Goal: Task Accomplishment & Management: Manage account settings

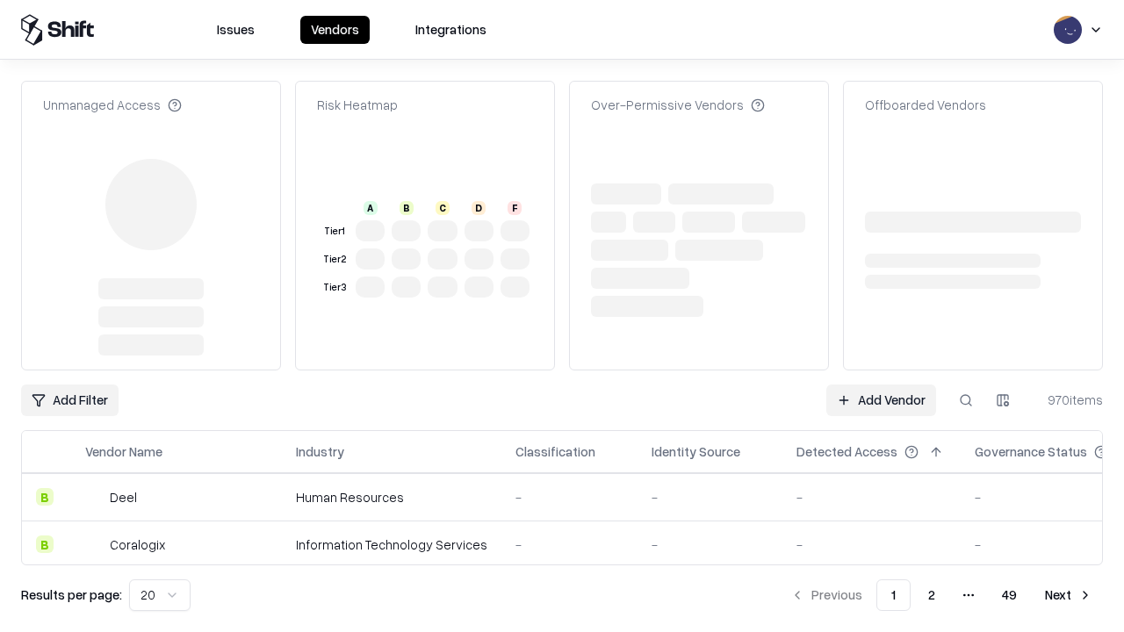
click at [880, 400] on link "Add Vendor" at bounding box center [881, 400] width 110 height 32
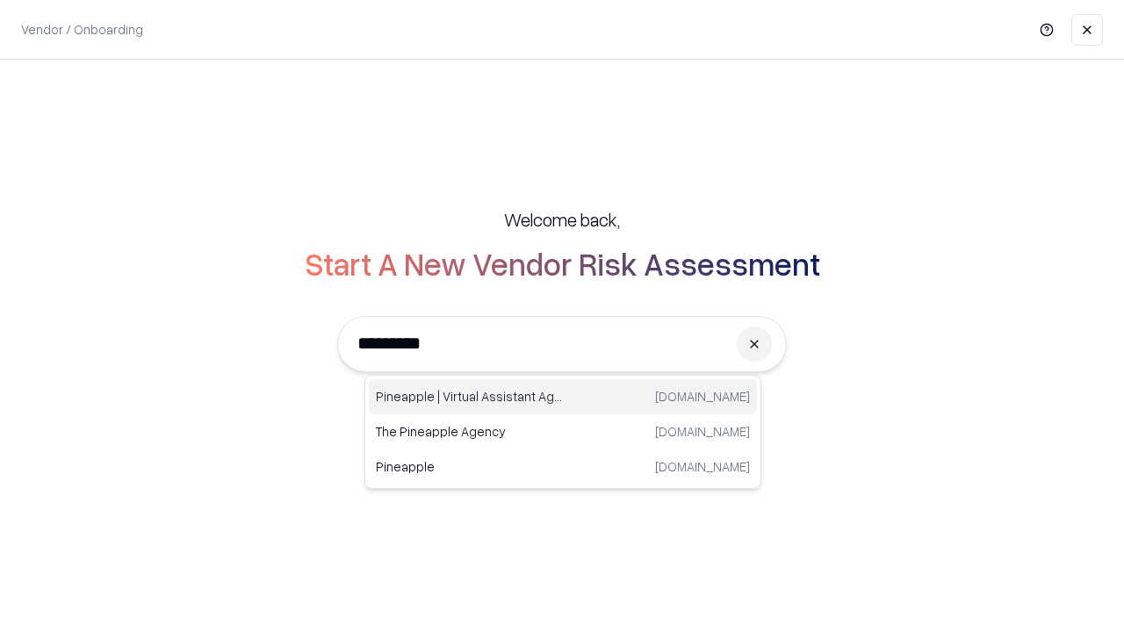
click at [563, 397] on div "Pineapple | Virtual Assistant Agency trypineapple.com" at bounding box center [563, 396] width 388 height 35
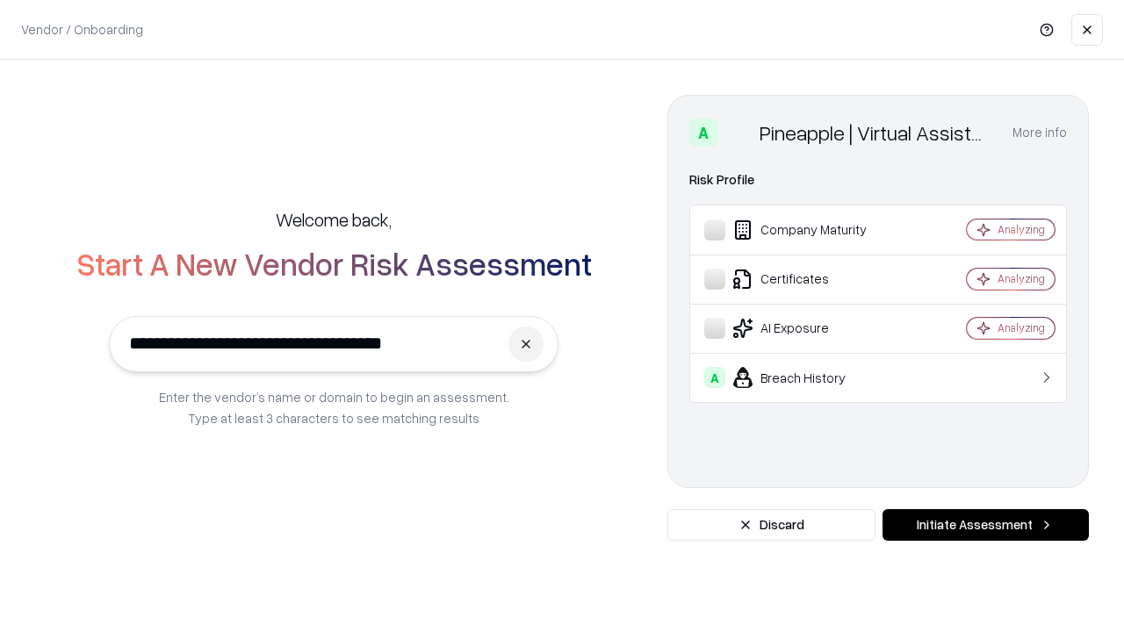
type input "**********"
click at [985, 525] on button "Initiate Assessment" at bounding box center [985, 525] width 206 height 32
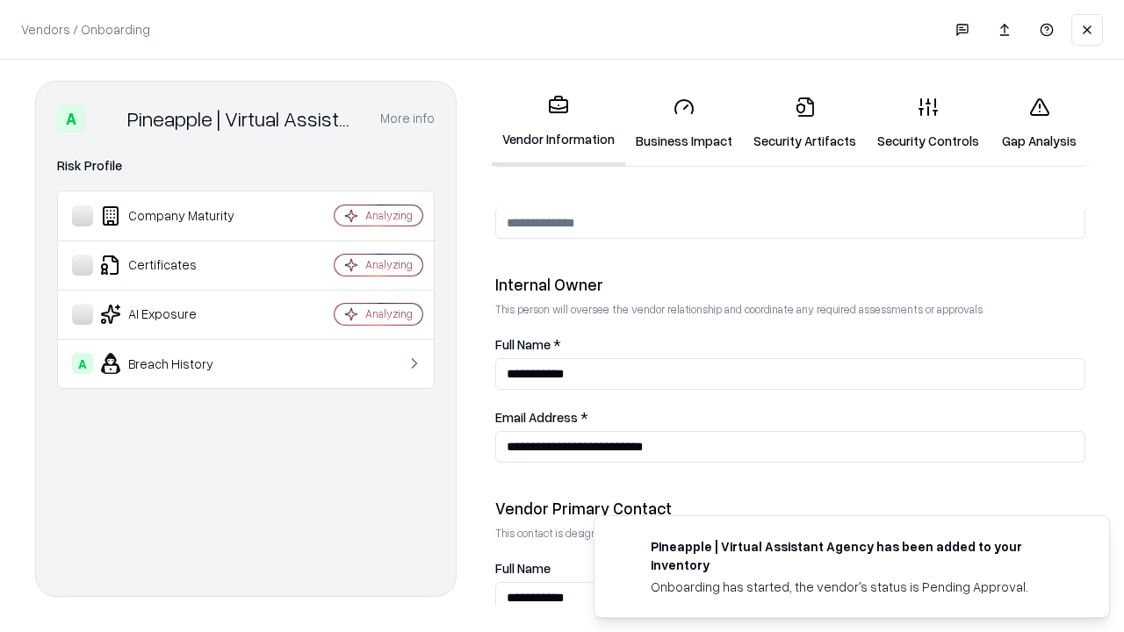
scroll to position [909, 0]
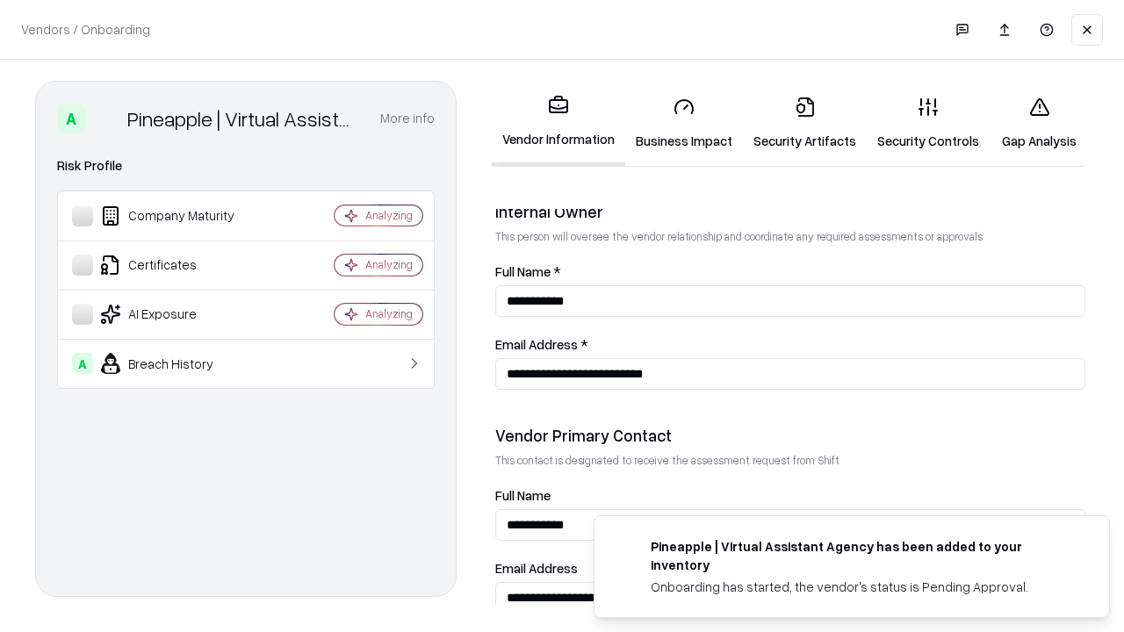
click at [804, 123] on link "Security Artifacts" at bounding box center [805, 124] width 124 height 82
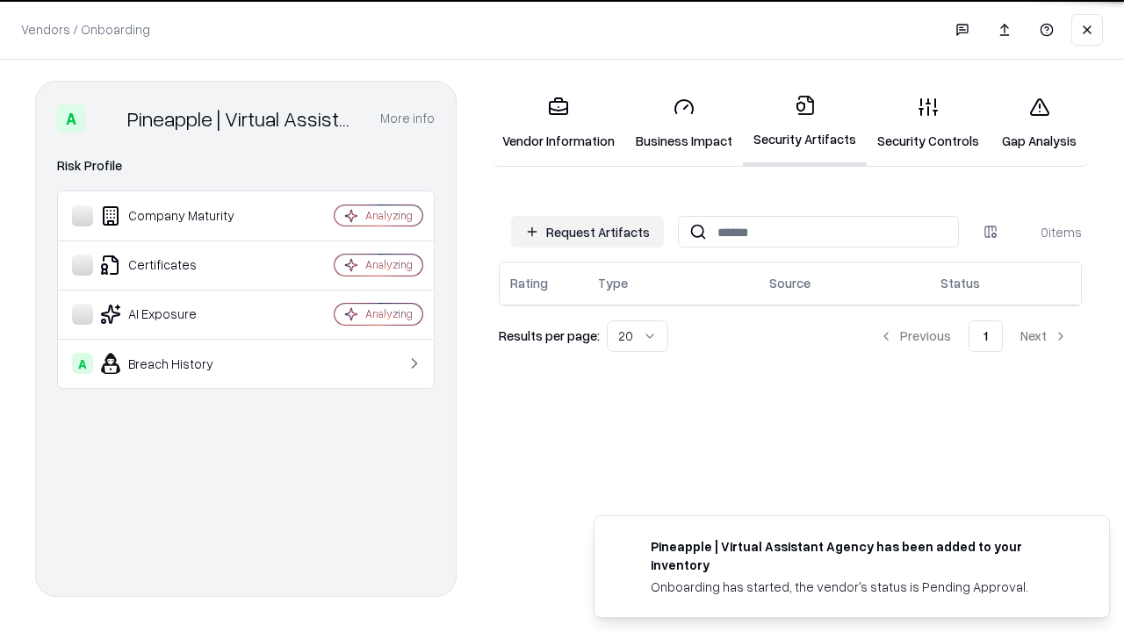
click at [587, 232] on button "Request Artifacts" at bounding box center [587, 232] width 153 height 32
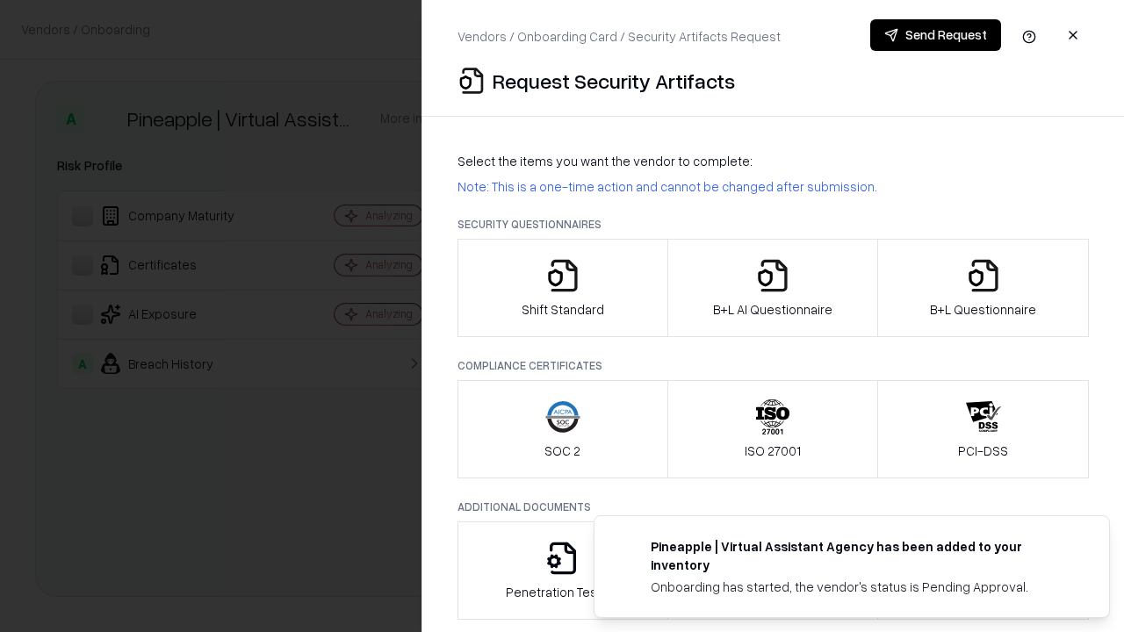
click at [982, 288] on icon "button" at bounding box center [983, 275] width 35 height 35
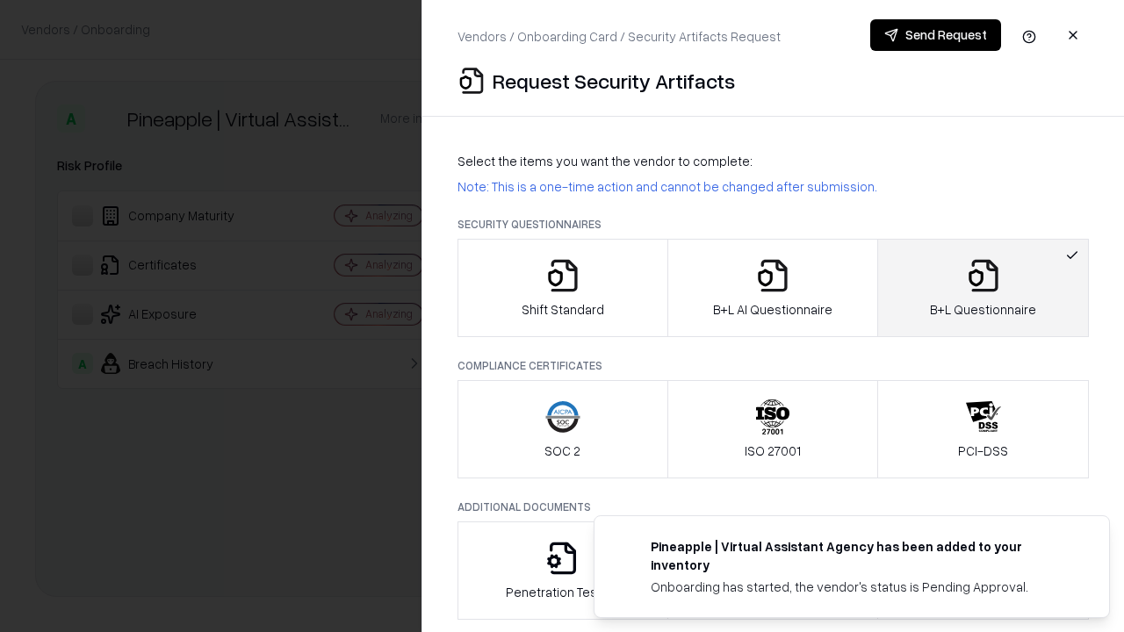
click at [772, 288] on icon "button" at bounding box center [772, 275] width 35 height 35
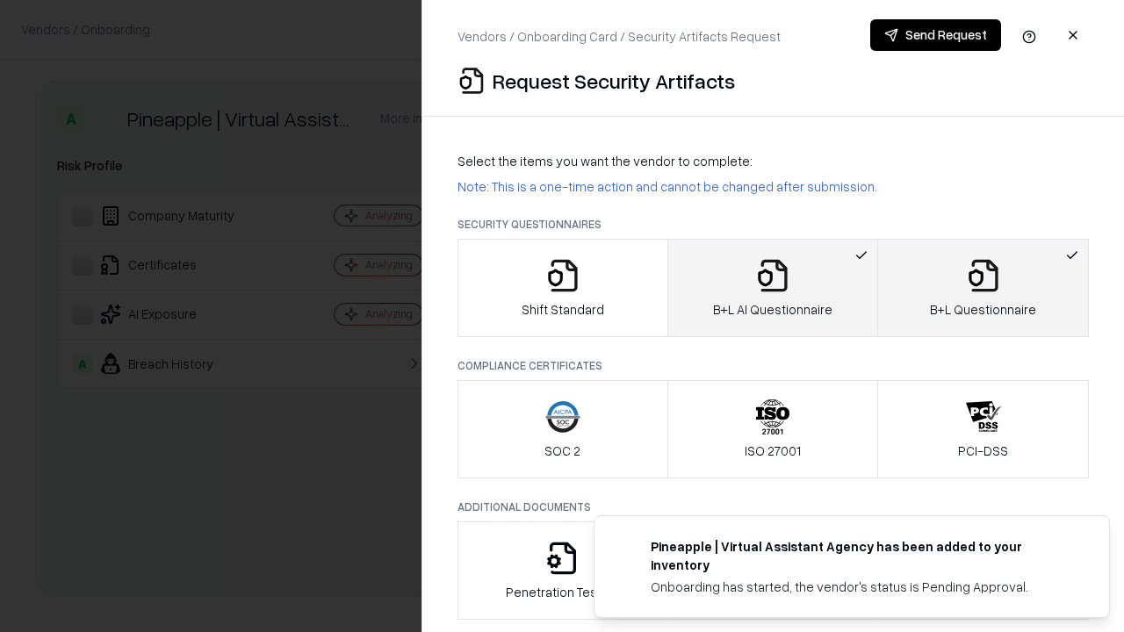
click at [935, 35] on button "Send Request" at bounding box center [935, 35] width 131 height 32
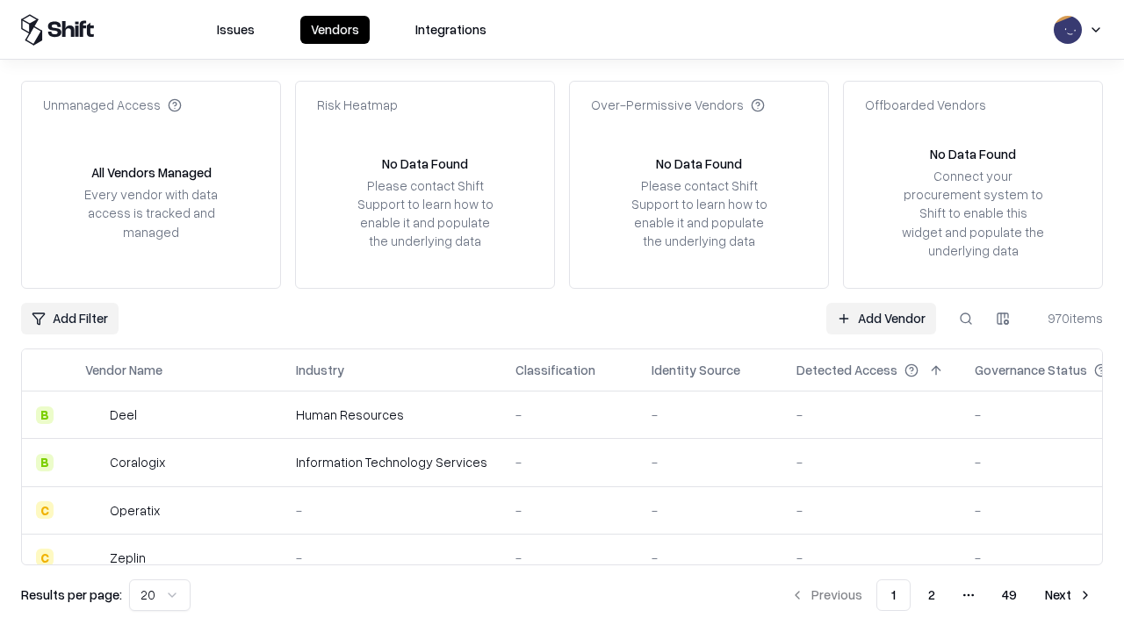
click at [966, 318] on button at bounding box center [966, 319] width 32 height 32
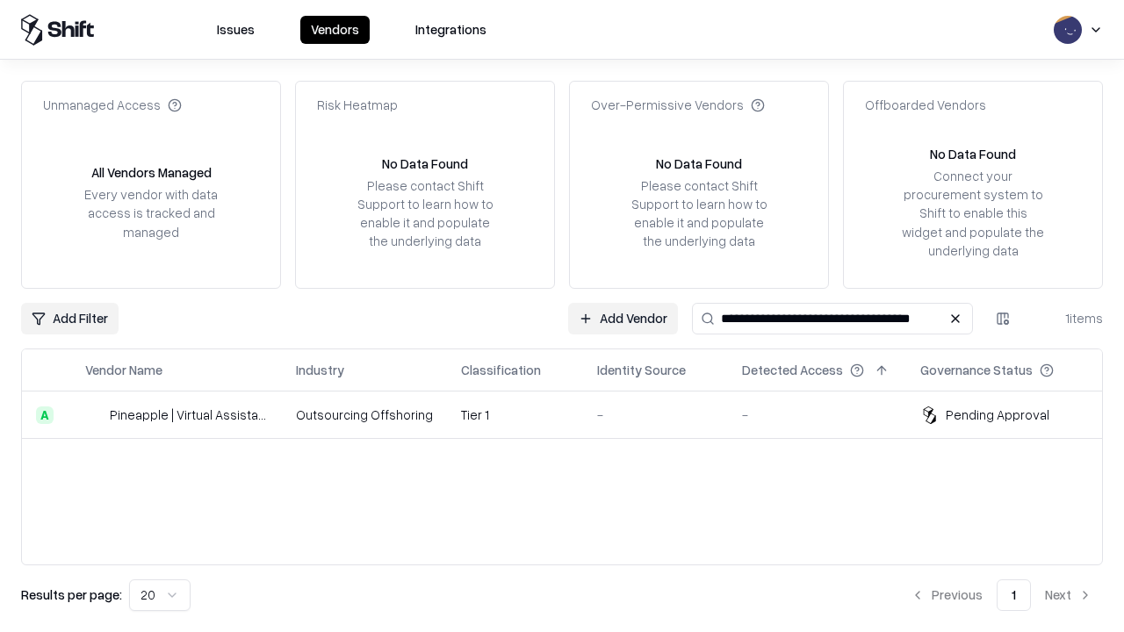
type input "**********"
click at [572, 414] on td "Tier 1" at bounding box center [515, 414] width 136 height 47
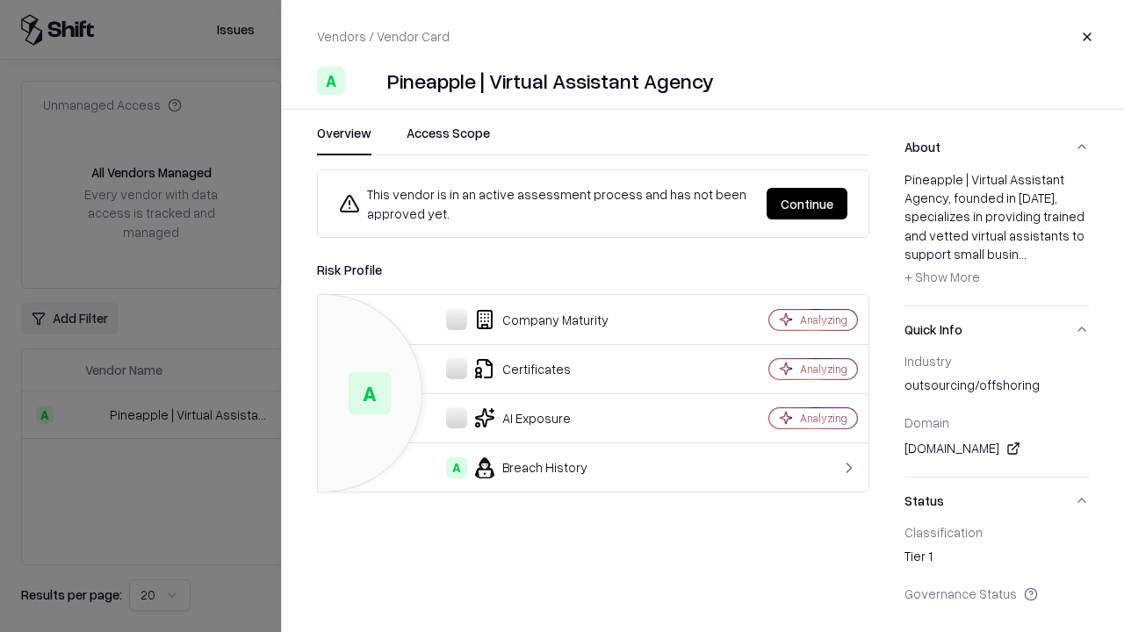
click at [807, 204] on button "Continue" at bounding box center [806, 204] width 81 height 32
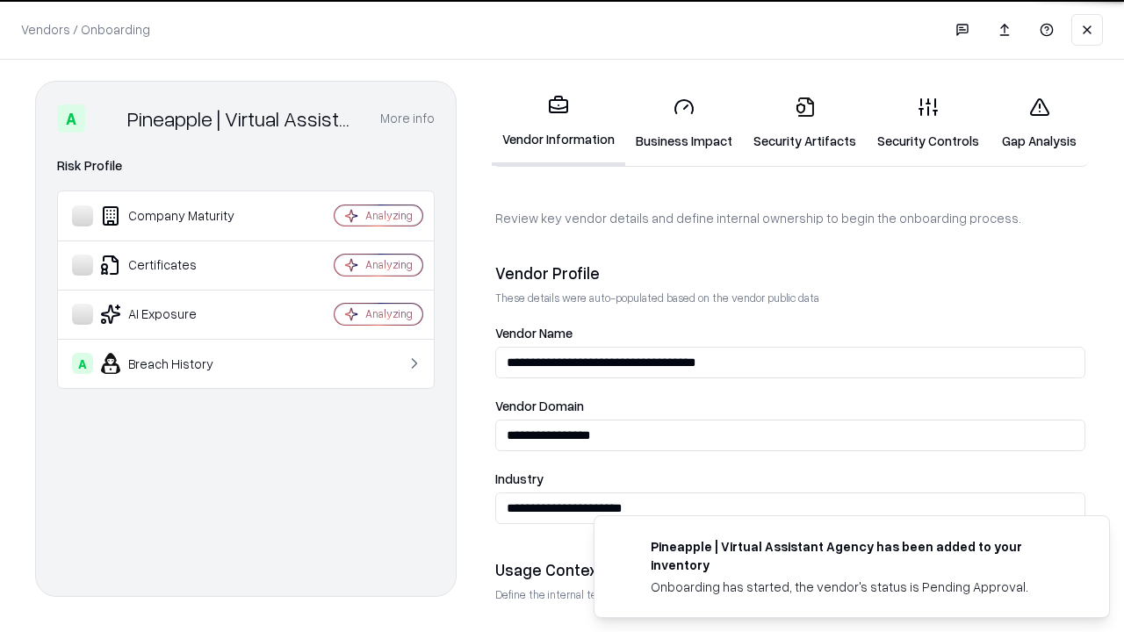
click at [804, 123] on link "Security Artifacts" at bounding box center [805, 124] width 124 height 82
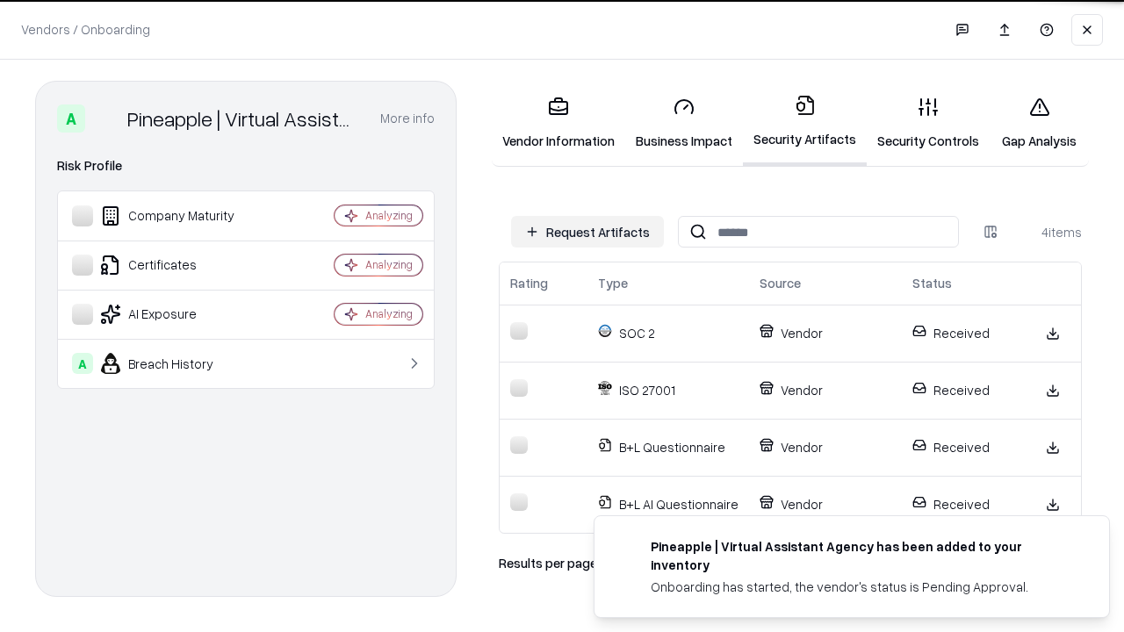
click at [1038, 123] on link "Gap Analysis" at bounding box center [1038, 124] width 99 height 82
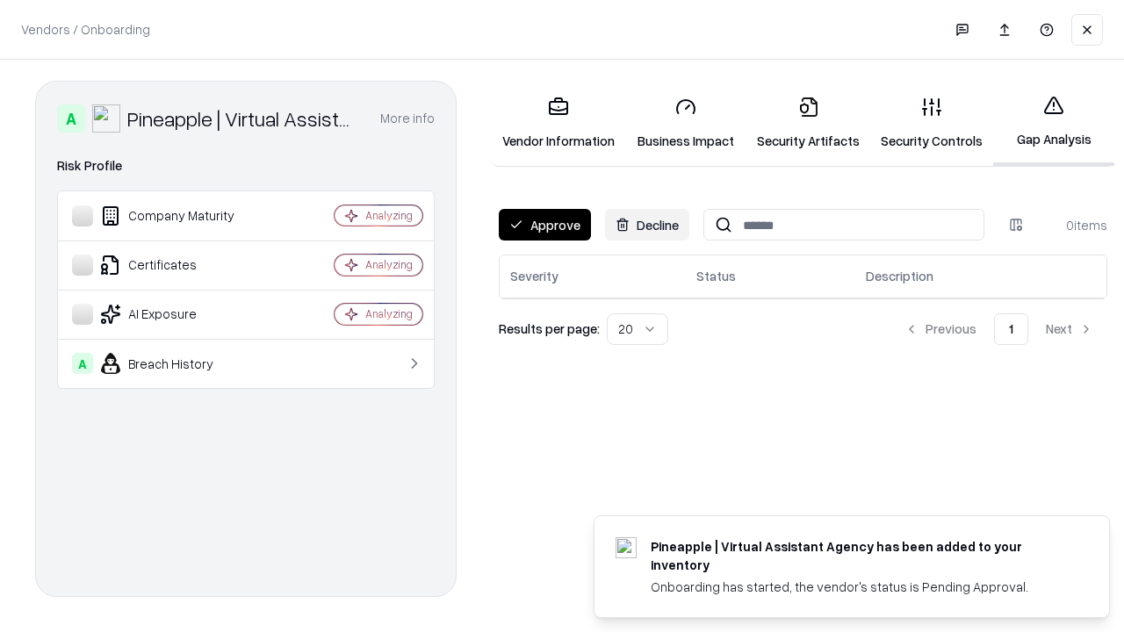
click at [544, 225] on button "Approve" at bounding box center [545, 225] width 92 height 32
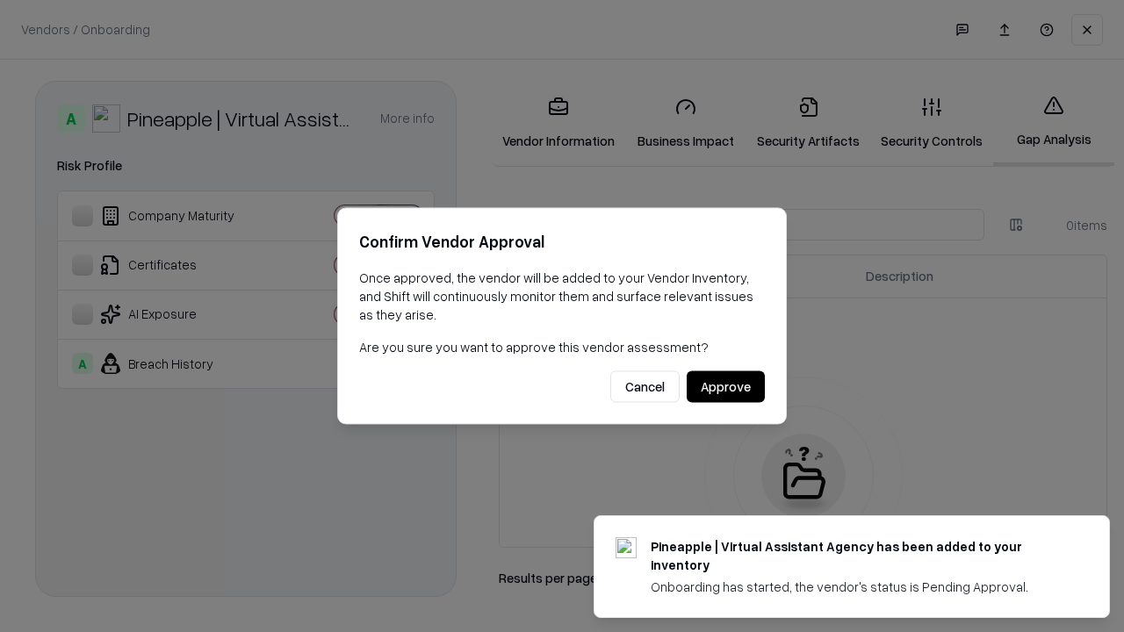
click at [725, 386] on button "Approve" at bounding box center [725, 387] width 78 height 32
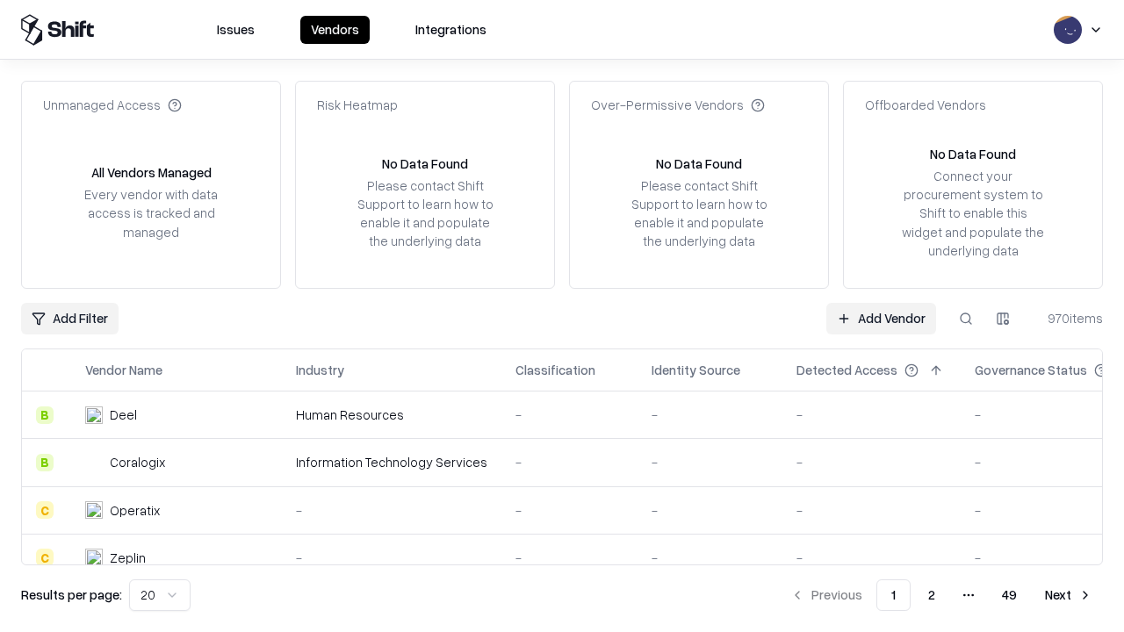
type input "**********"
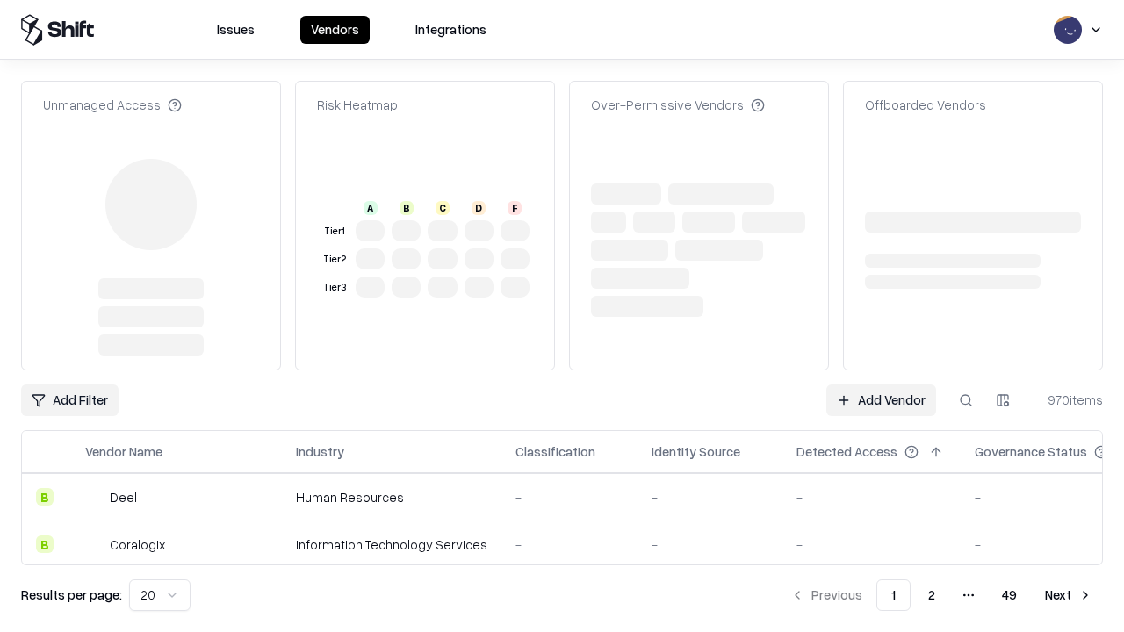
click at [880, 384] on link "Add Vendor" at bounding box center [881, 400] width 110 height 32
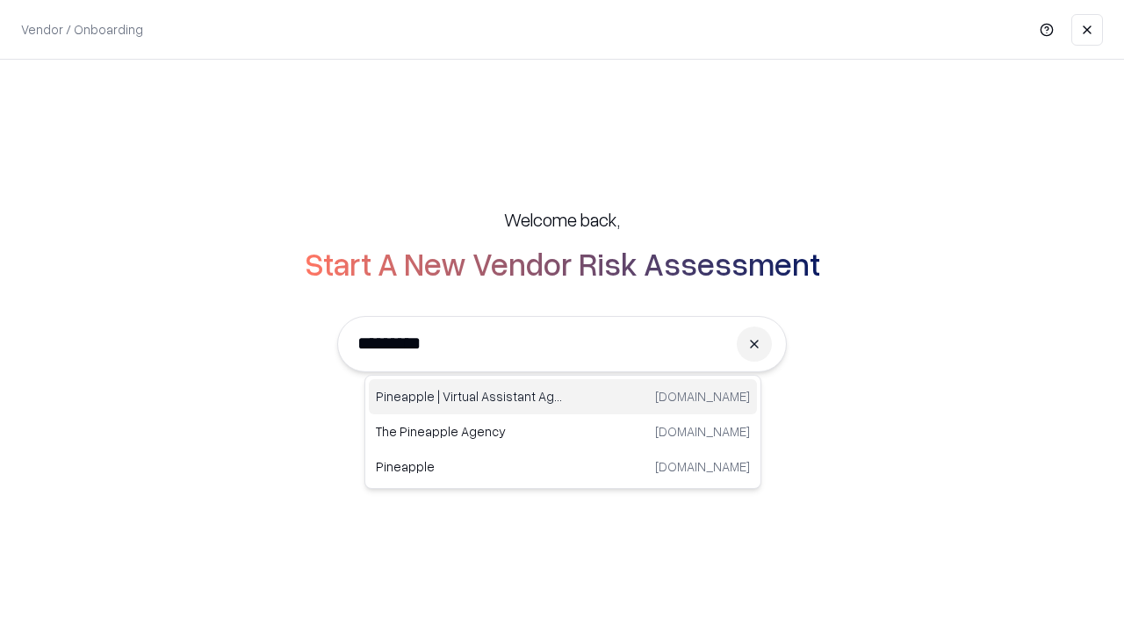
click at [563, 397] on div "Pineapple | Virtual Assistant Agency trypineapple.com" at bounding box center [563, 396] width 388 height 35
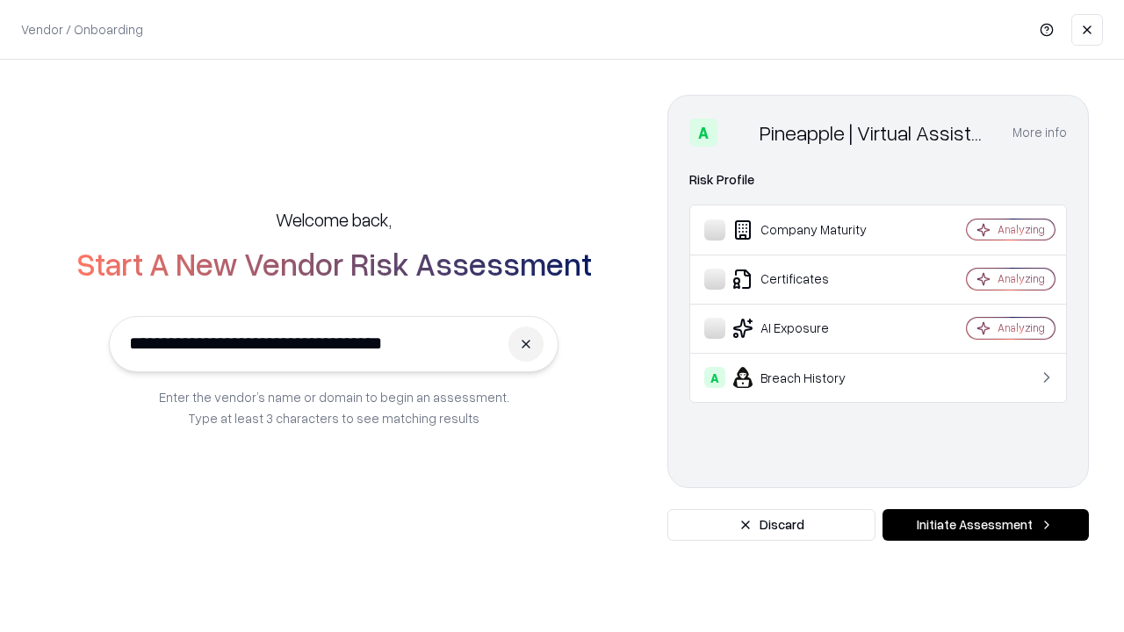
type input "**********"
click at [985, 525] on button "Initiate Assessment" at bounding box center [985, 525] width 206 height 32
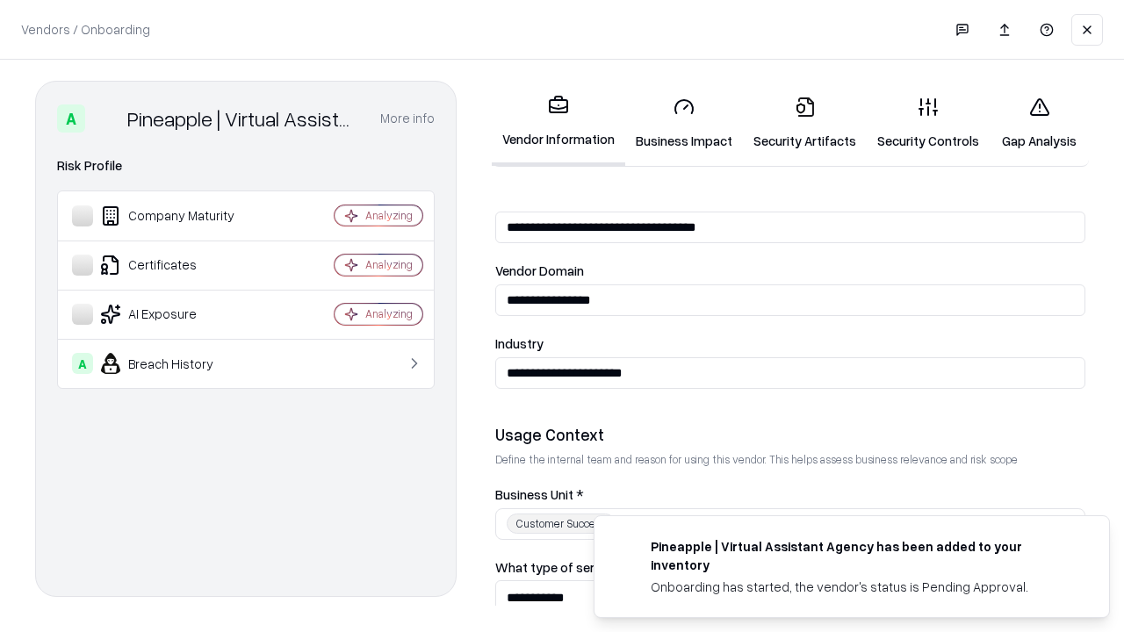
scroll to position [613, 0]
